Goal: Information Seeking & Learning: Learn about a topic

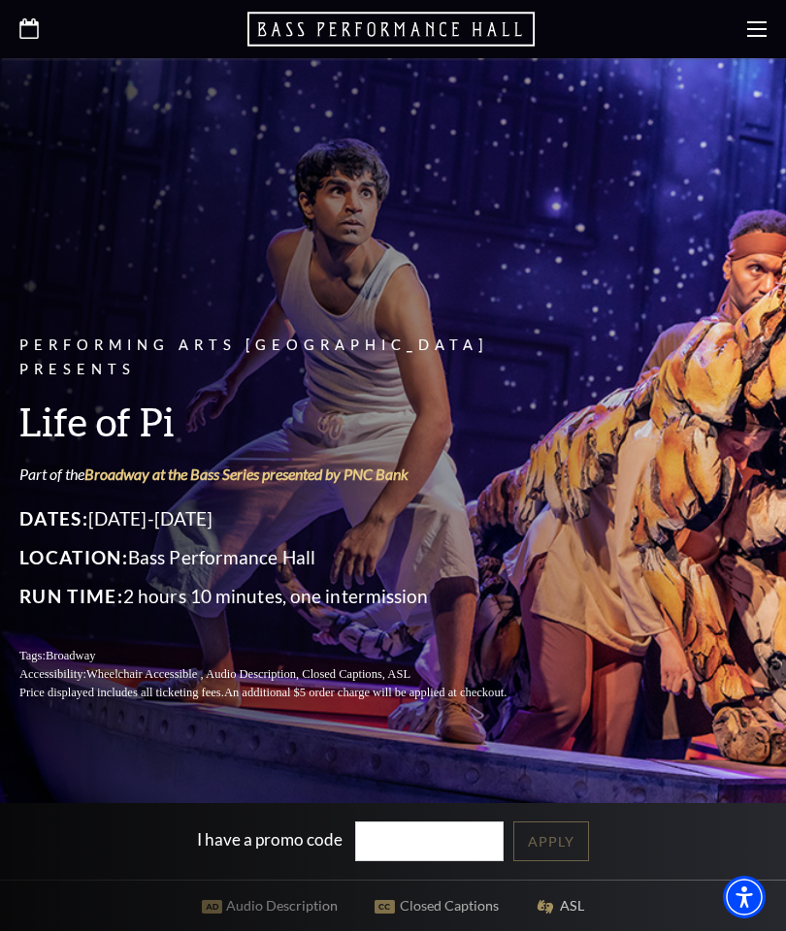
click at [749, 36] on use at bounding box center [756, 29] width 19 height 16
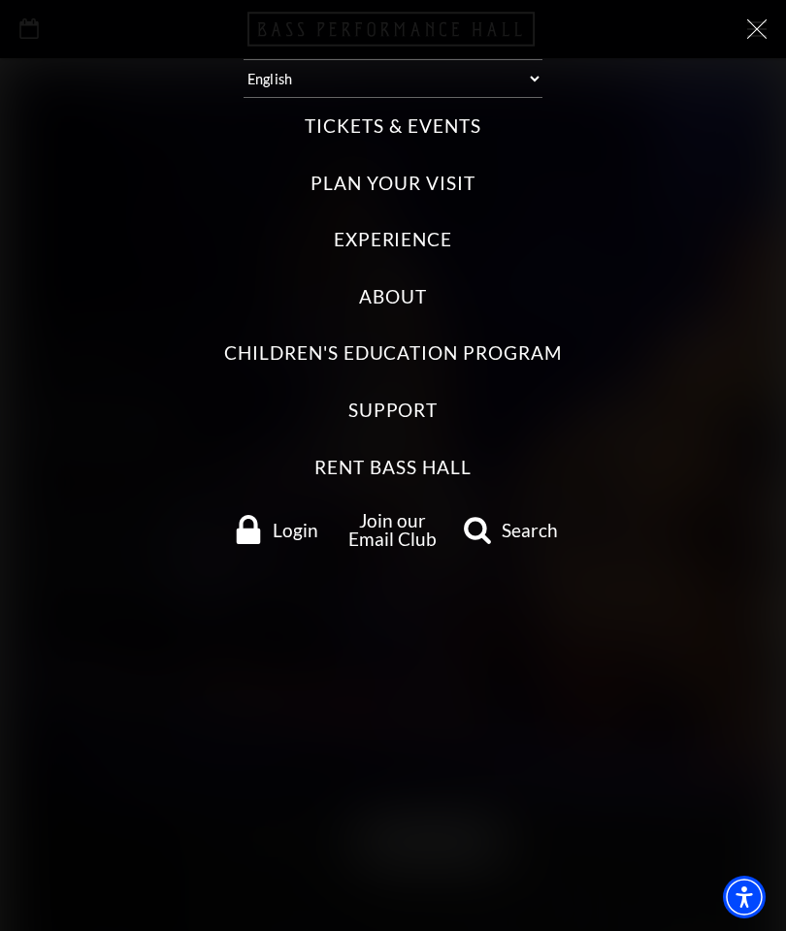
click at [460, 132] on label "Tickets & Events" at bounding box center [393, 127] width 176 height 26
click at [0, 0] on Events "Tickets & Events" at bounding box center [0, 0] width 0 height 0
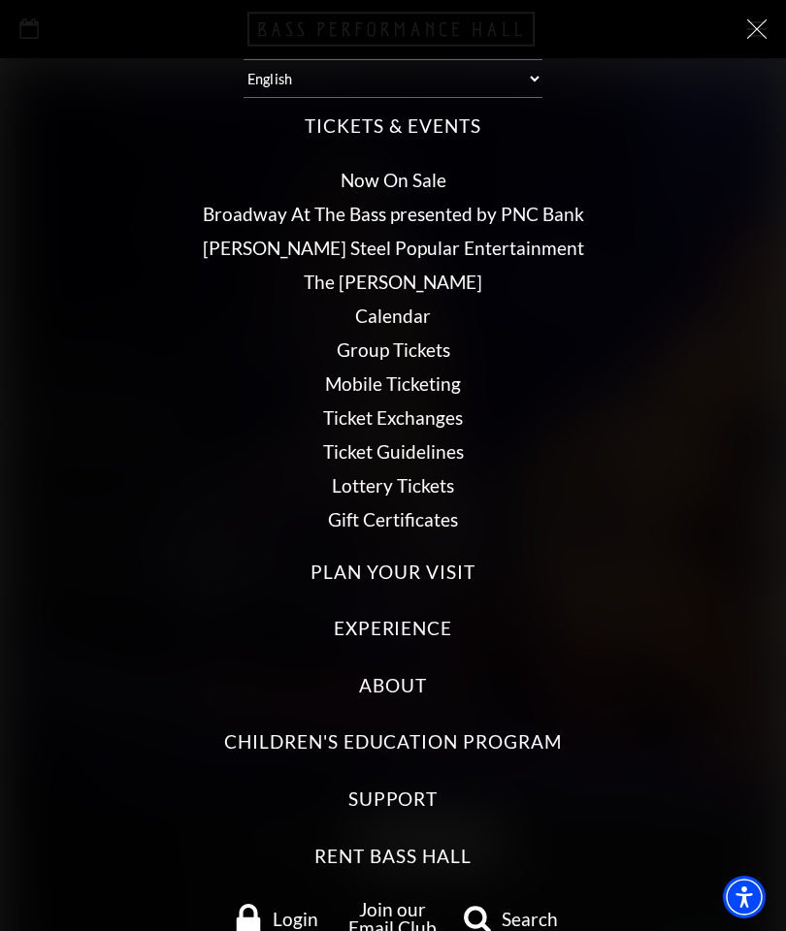
click at [563, 222] on link "Broadway At The Bass presented by PNC Bank" at bounding box center [393, 214] width 381 height 22
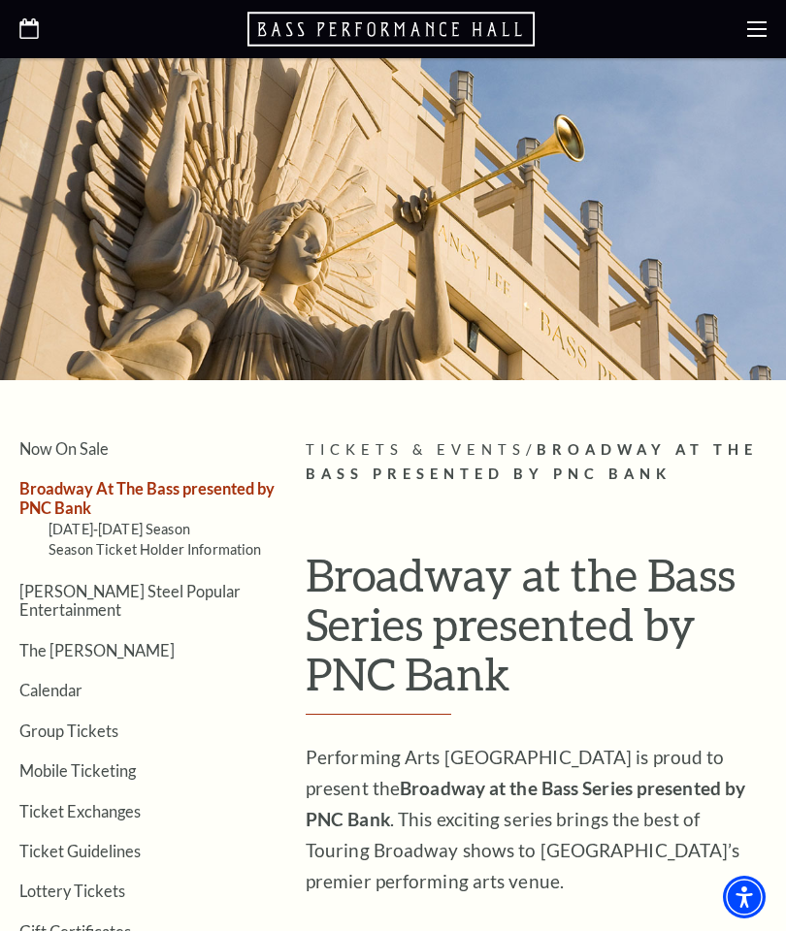
click at [549, 165] on div at bounding box center [393, 219] width 786 height 322
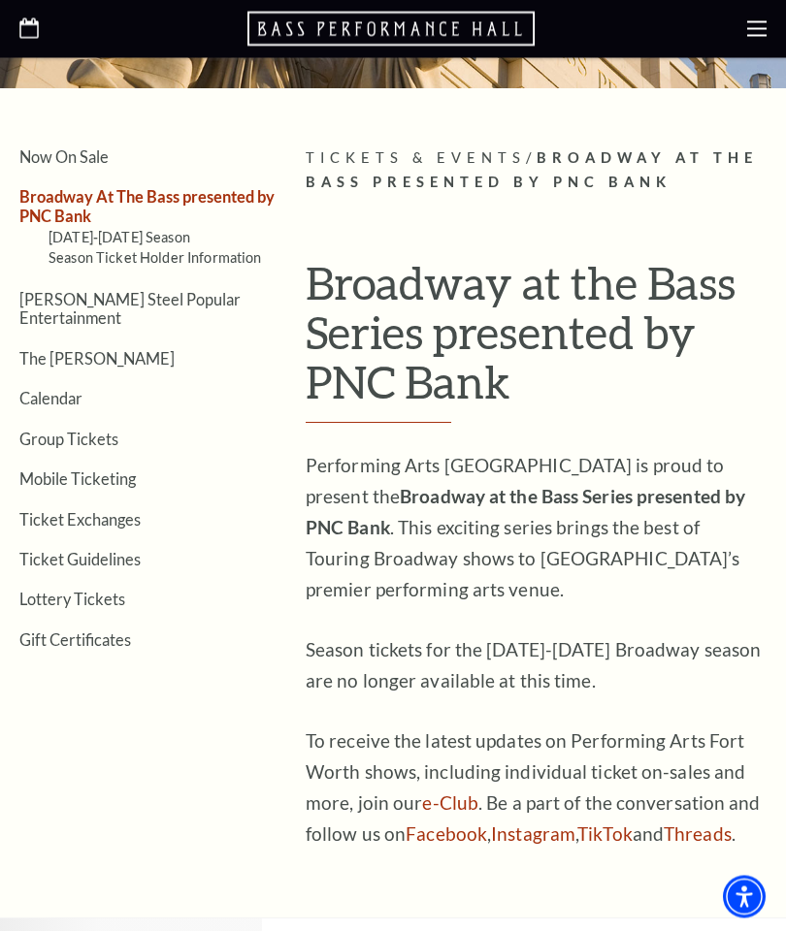
scroll to position [290, 0]
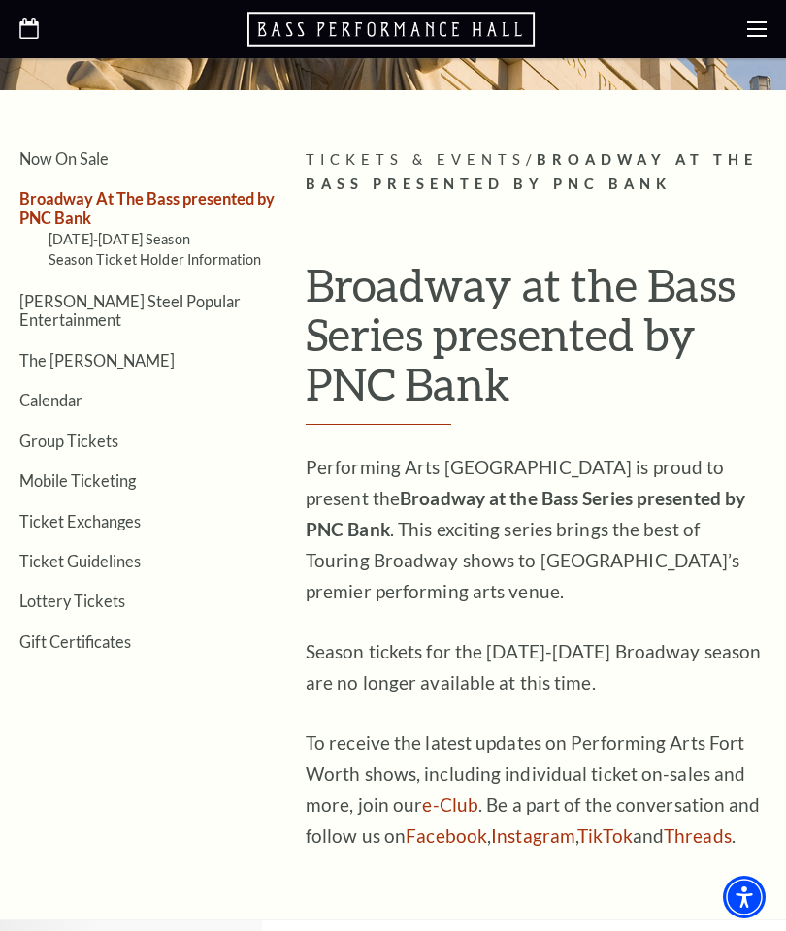
click at [168, 253] on link "Season Ticket Holder Information" at bounding box center [155, 259] width 213 height 16
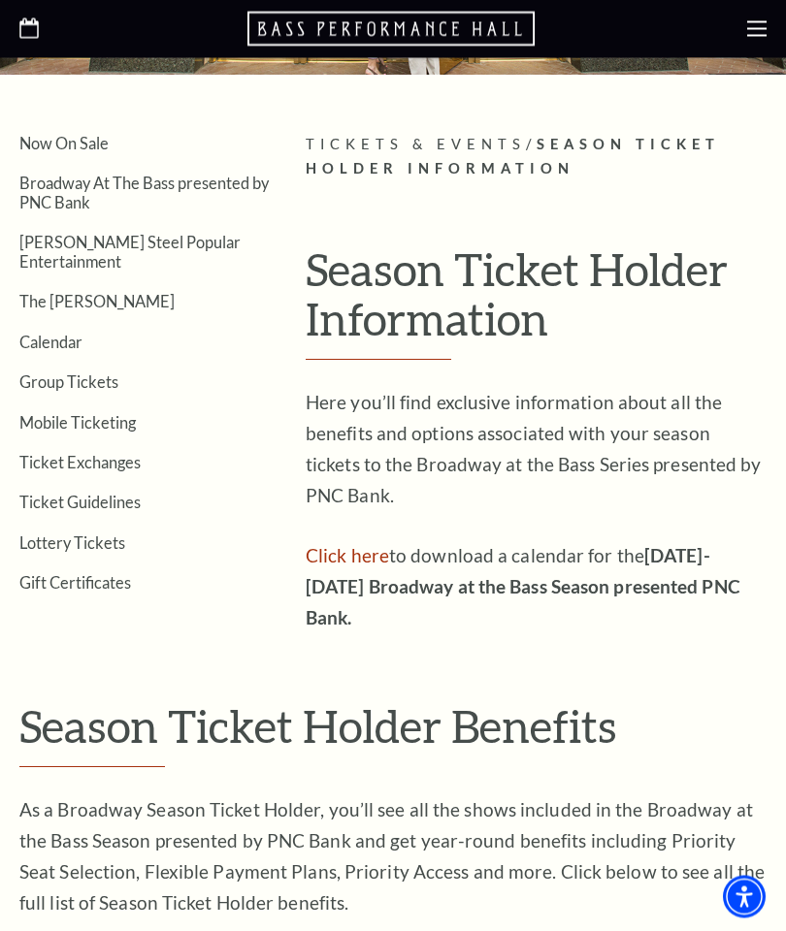
scroll to position [308, 0]
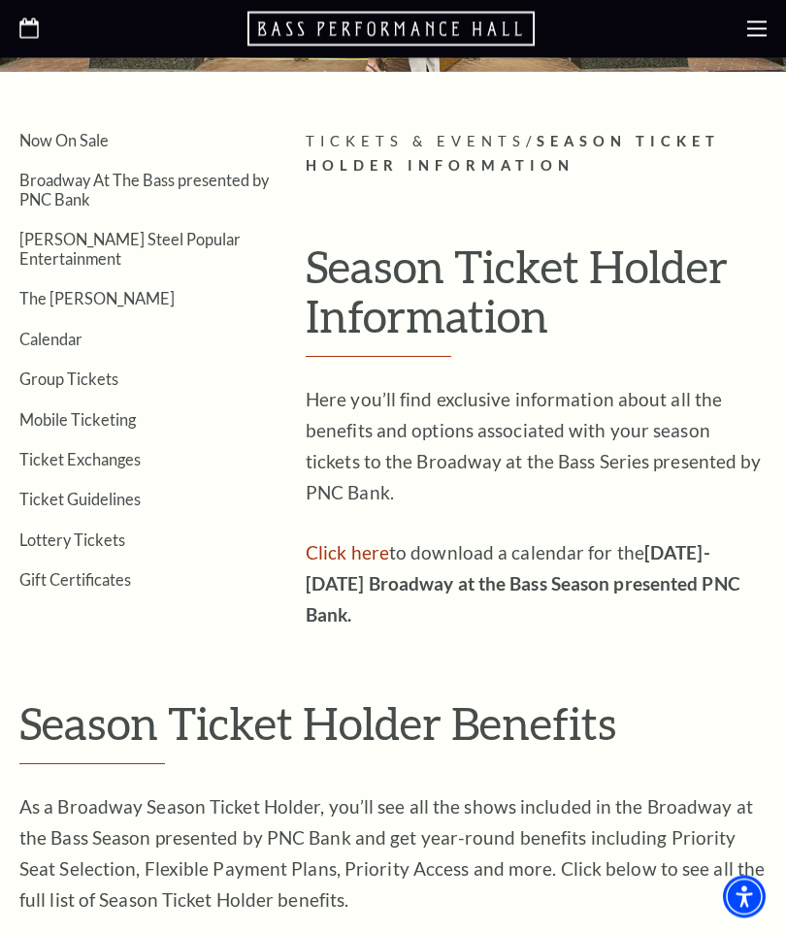
click at [372, 542] on link "Click here" at bounding box center [347, 553] width 83 height 22
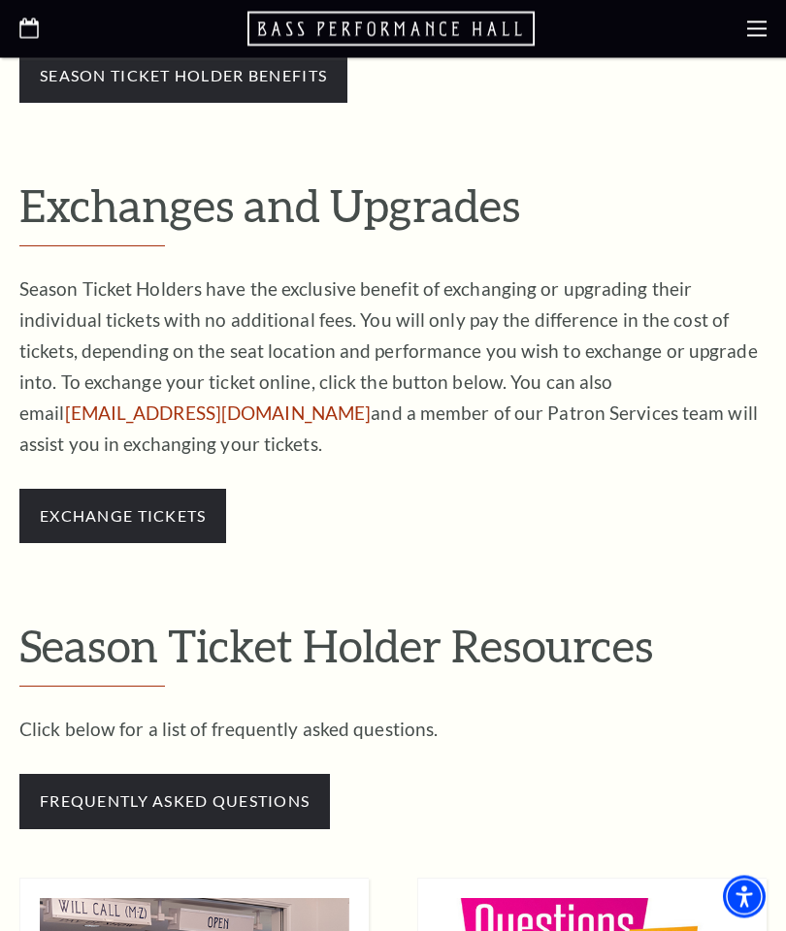
scroll to position [1170, 0]
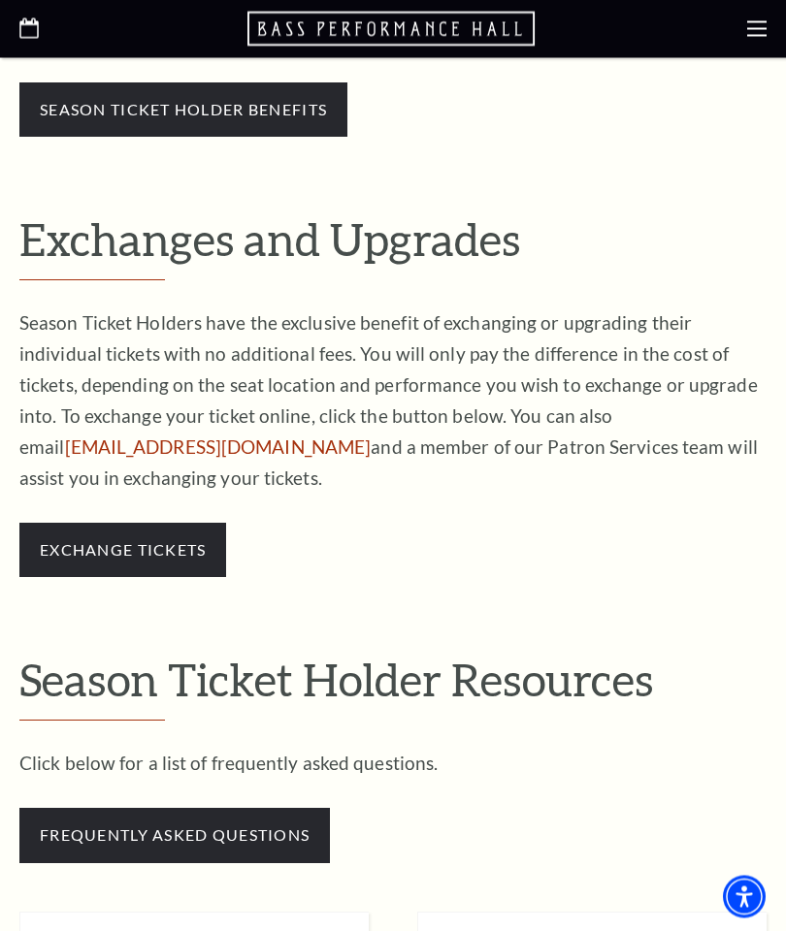
click at [181, 541] on link "exchange tickets" at bounding box center [123, 550] width 166 height 18
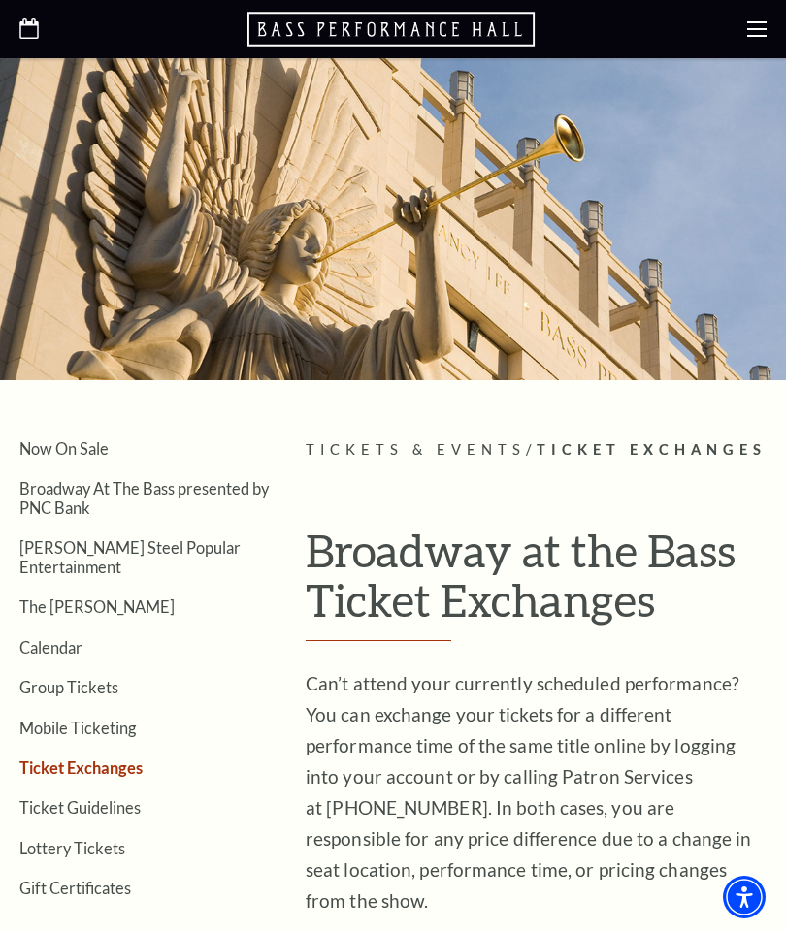
click at [72, 638] on link "Calendar" at bounding box center [50, 647] width 63 height 18
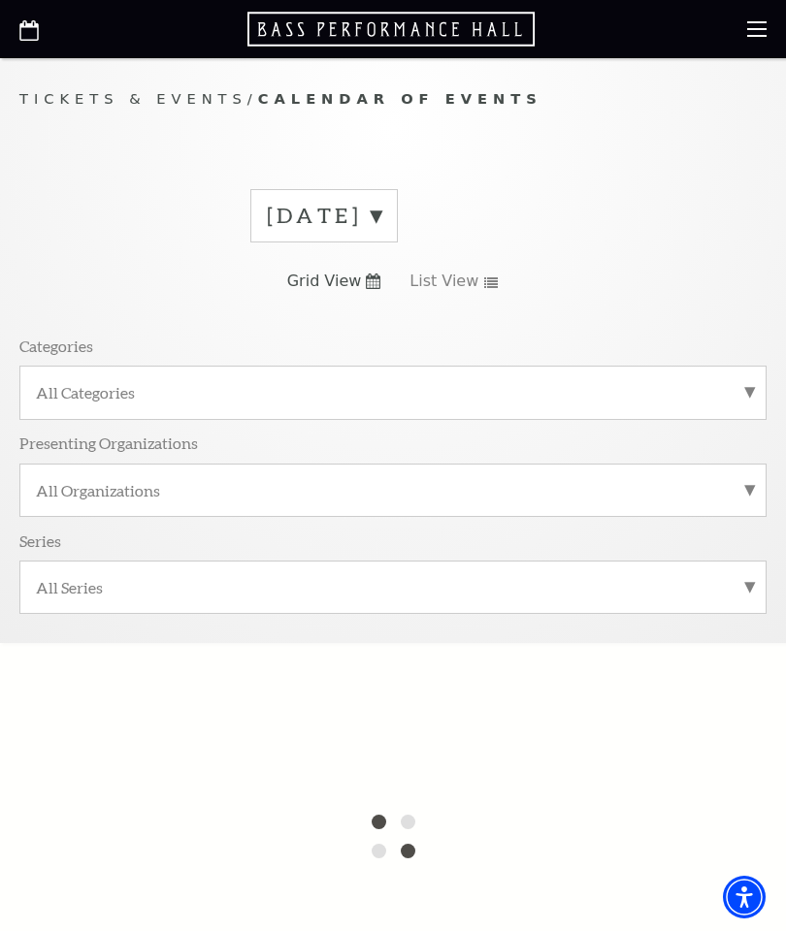
click at [381, 217] on label "[DATE]" at bounding box center [324, 216] width 114 height 30
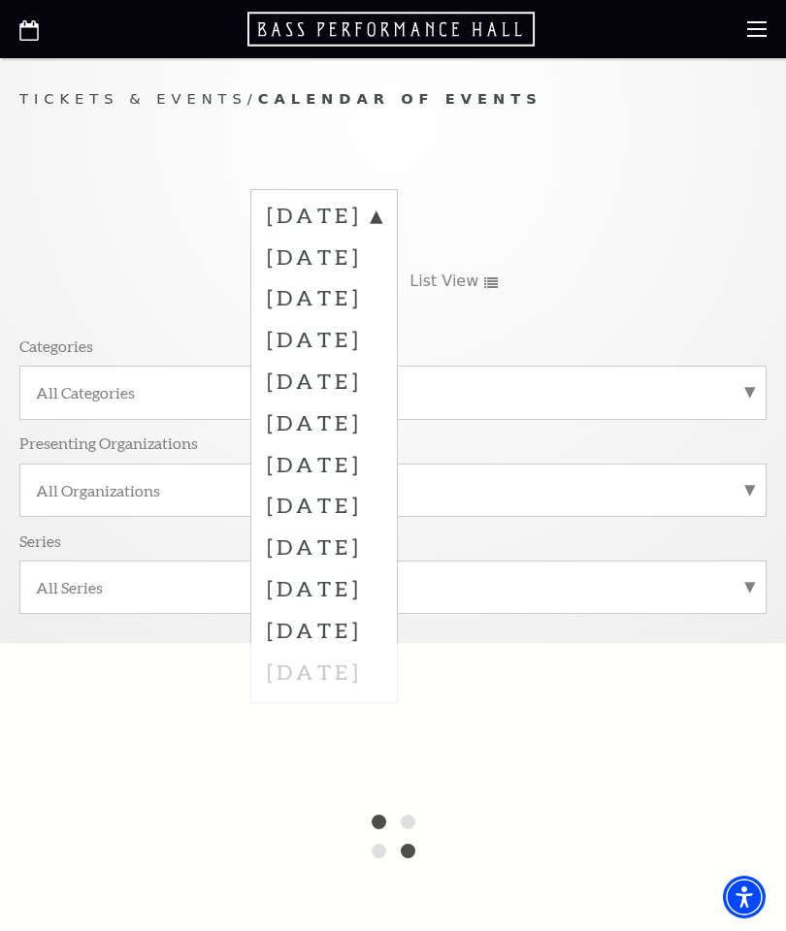
click at [381, 422] on label "February 2026" at bounding box center [324, 423] width 114 height 42
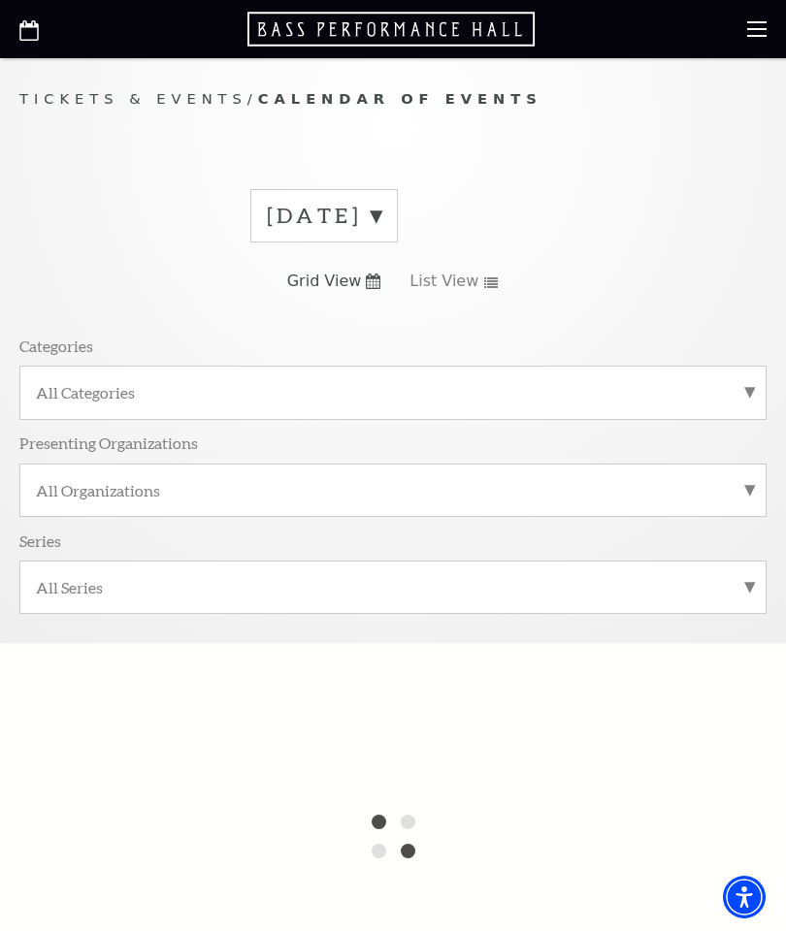
click at [381, 223] on label "September 2025" at bounding box center [324, 216] width 114 height 30
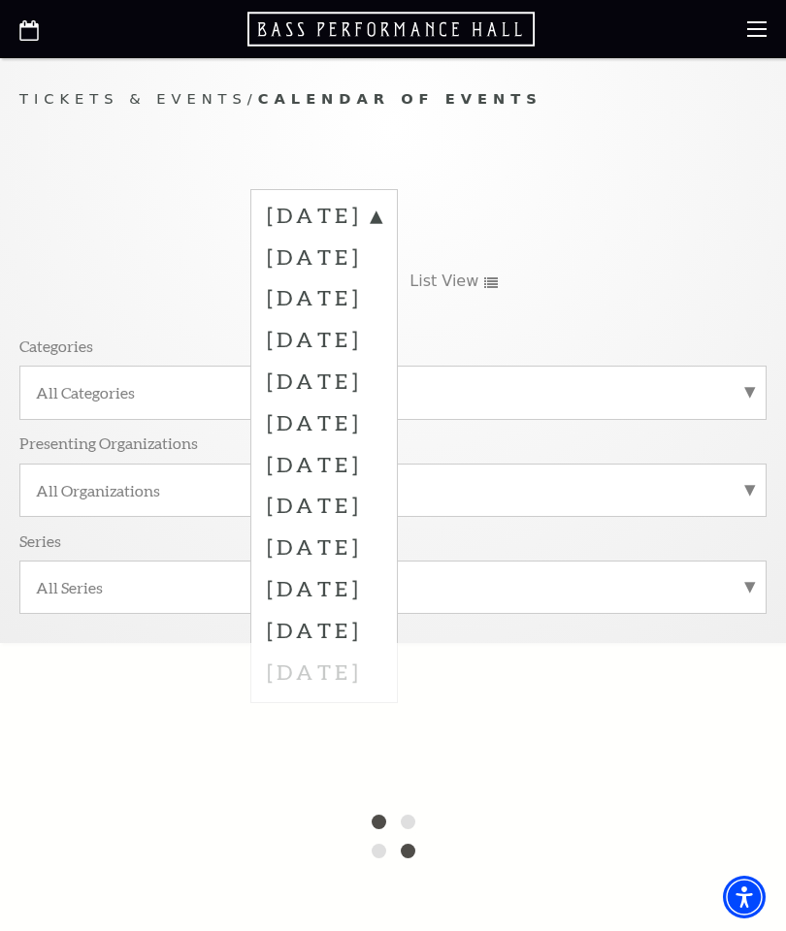
click at [381, 429] on label "February 2026" at bounding box center [324, 423] width 114 height 42
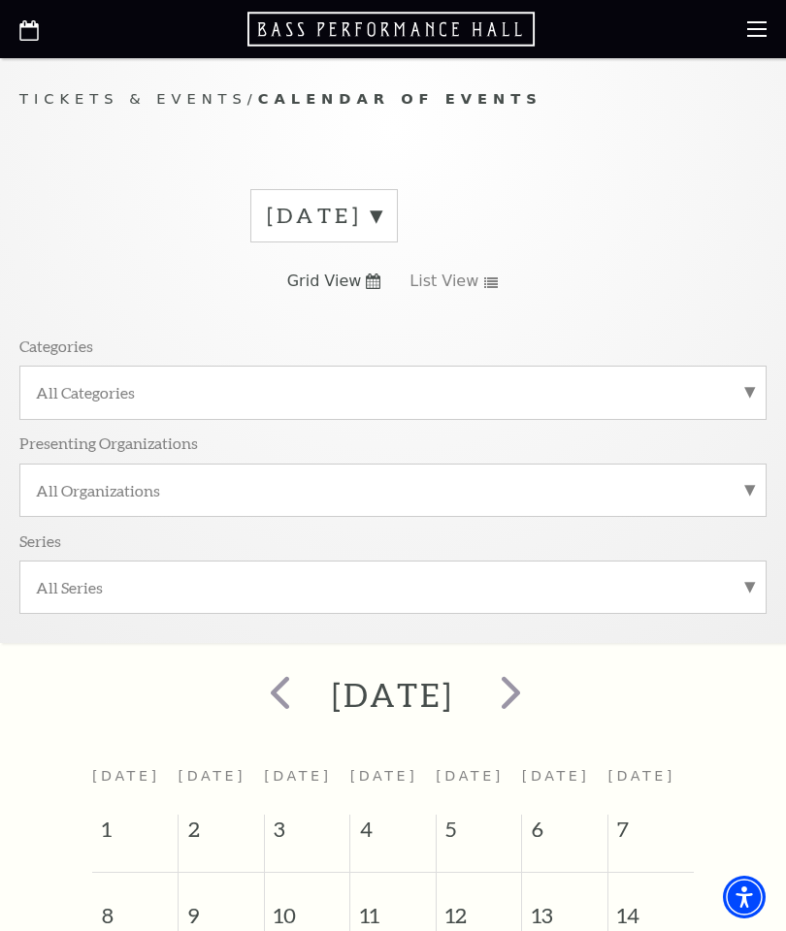
click at [674, 925] on span "14" at bounding box center [650, 906] width 85 height 67
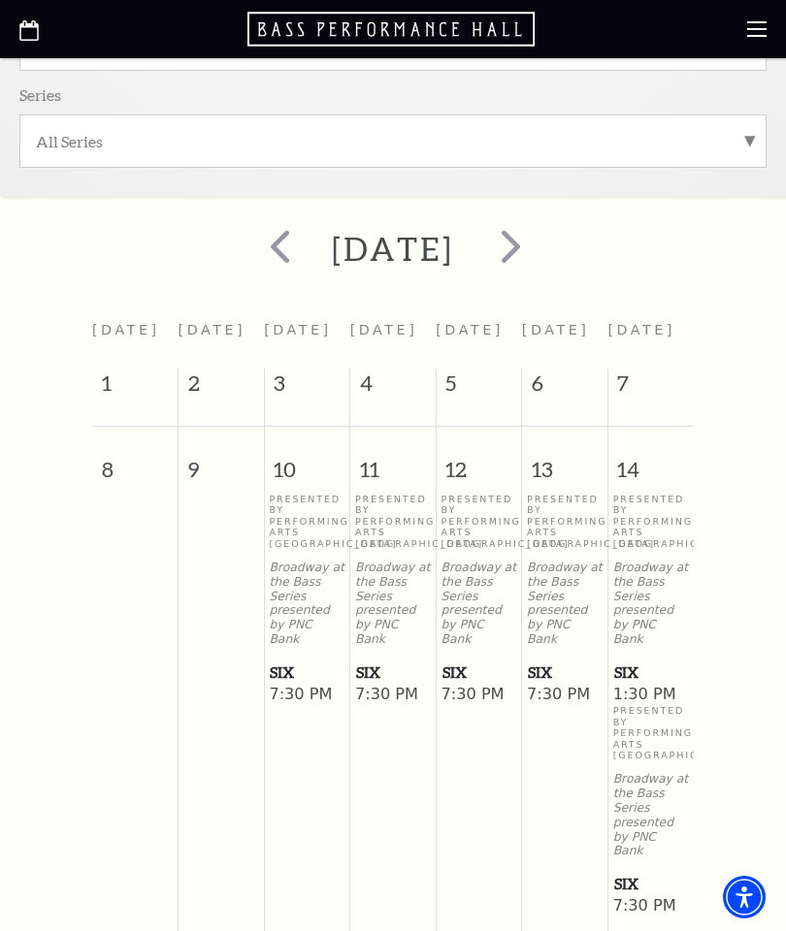
scroll to position [480, 0]
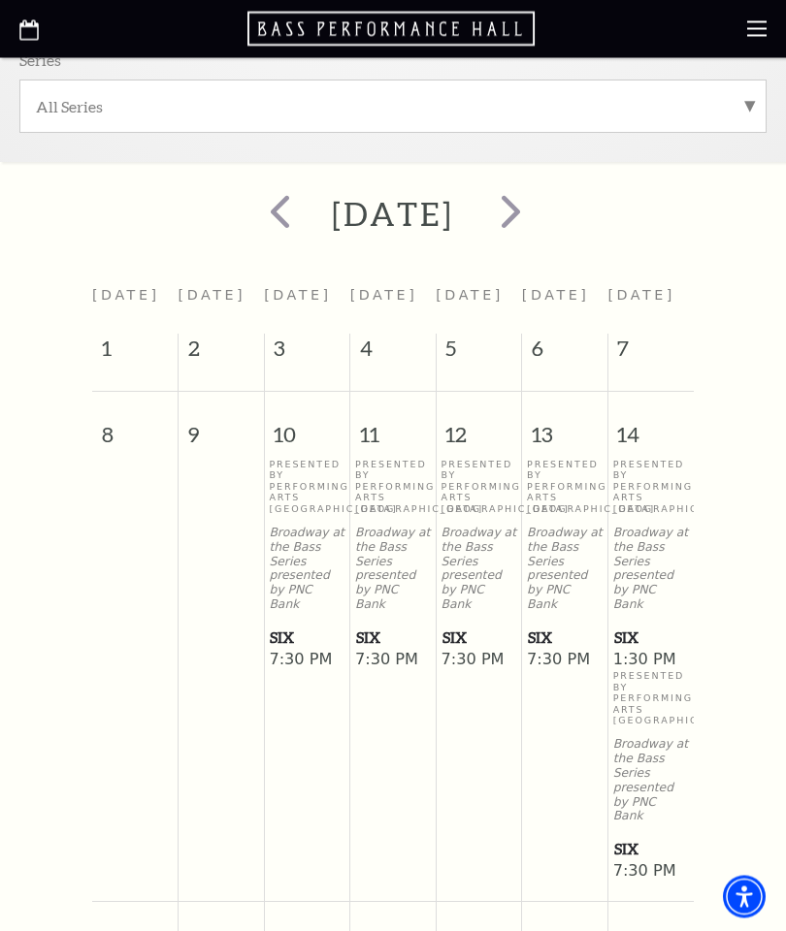
click at [308, 627] on span "SIX" at bounding box center [307, 639] width 74 height 24
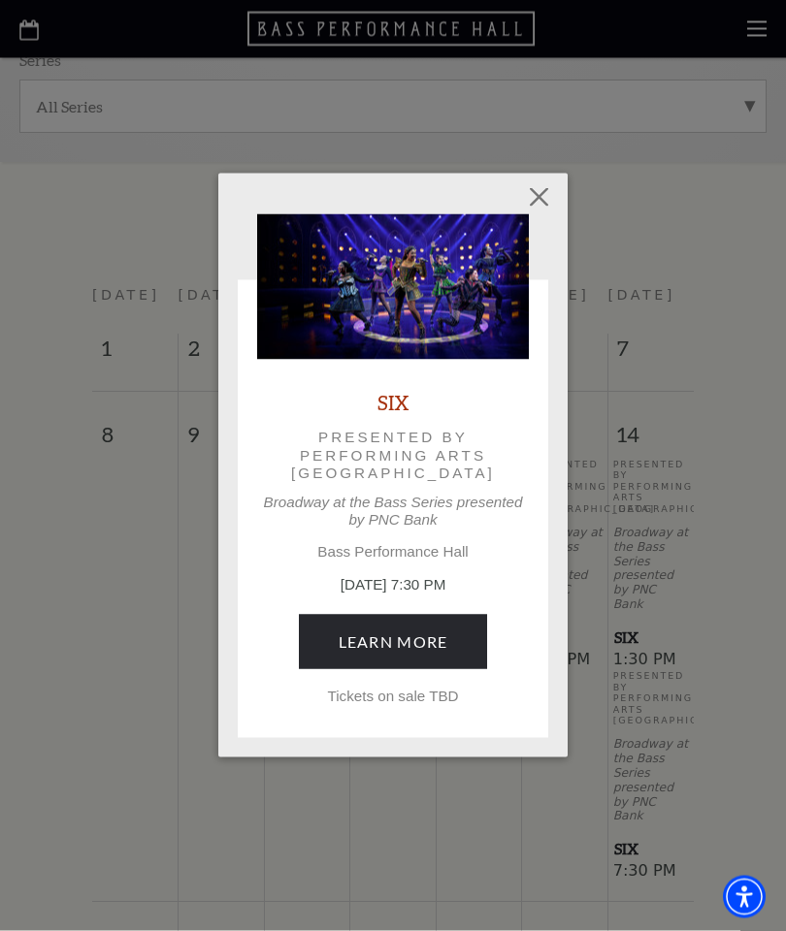
scroll to position [481, 0]
